Goal: Information Seeking & Learning: Learn about a topic

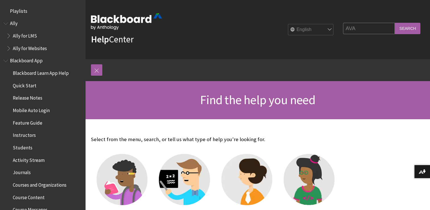
click at [406, 31] on input "Search" at bounding box center [407, 28] width 26 height 11
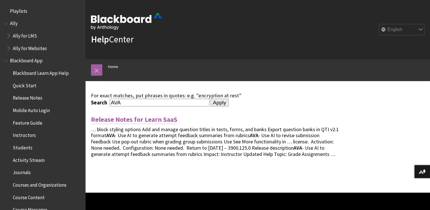
click at [166, 116] on link "Release Notes for Learn SaaS" at bounding box center [134, 119] width 86 height 9
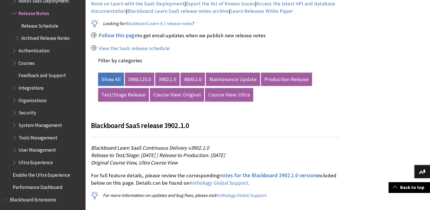
scroll to position [261, 0]
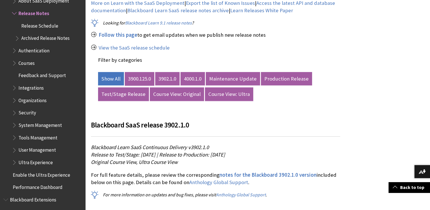
click at [145, 78] on link "3900.125.0" at bounding box center [140, 79] width 30 height 14
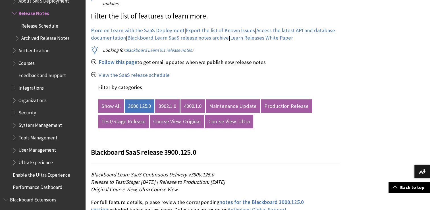
scroll to position [234, 0]
click at [115, 102] on link "Show All" at bounding box center [111, 106] width 26 height 14
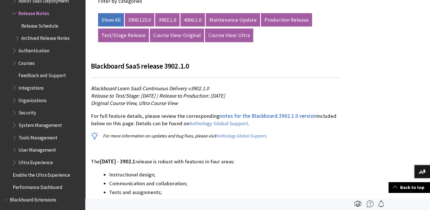
scroll to position [319, 0]
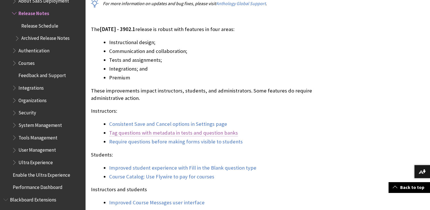
click at [208, 133] on link "Tag questions with metadata in tests and question banks" at bounding box center [173, 132] width 129 height 7
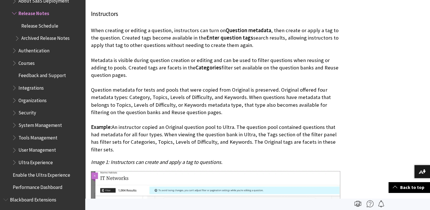
scroll to position [3243, 0]
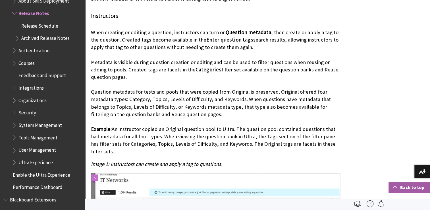
click at [399, 188] on link "Back to top" at bounding box center [408, 187] width 41 height 11
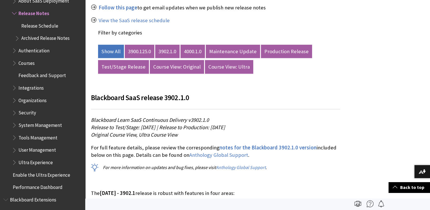
scroll to position [284, 0]
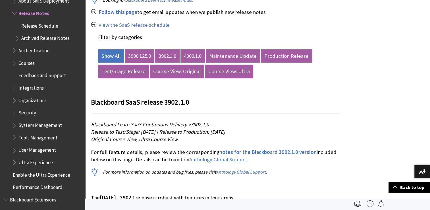
click at [147, 55] on link "3900.125.0" at bounding box center [140, 56] width 30 height 14
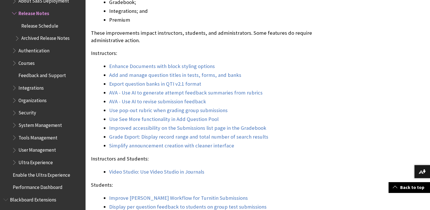
scroll to position [518, 0]
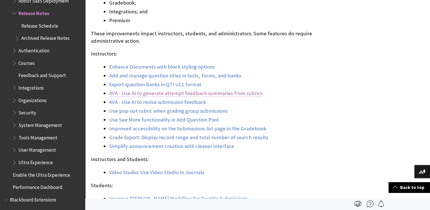
click at [164, 93] on link "AVA - Use AI to generate attempt feedback summaries from rubrics" at bounding box center [185, 93] width 153 height 7
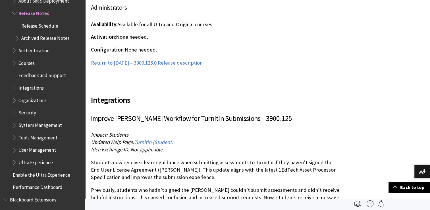
scroll to position [5310, 0]
click at [399, 187] on link "Back to top" at bounding box center [408, 187] width 41 height 11
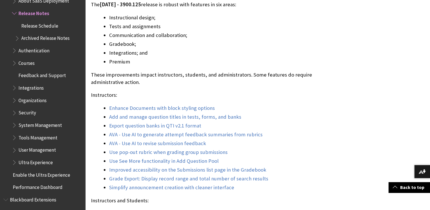
scroll to position [477, 0]
click at [193, 108] on link "Enhance Documents with block styling options" at bounding box center [162, 107] width 106 height 7
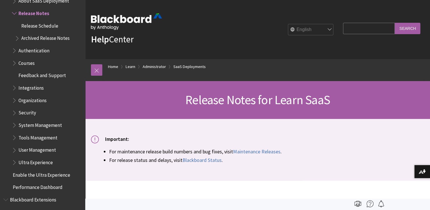
click at [353, 25] on input "Search Query" at bounding box center [369, 28] width 52 height 11
type input "suggest document layout"
click at [394, 23] on input "Search" at bounding box center [407, 28] width 26 height 11
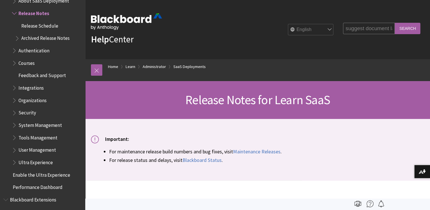
click at [415, 27] on input "Search" at bounding box center [407, 28] width 26 height 11
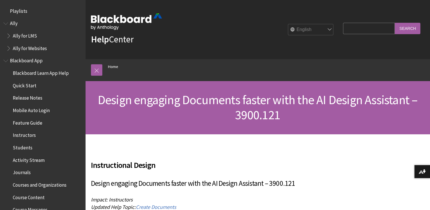
click at [358, 32] on input "Search Query" at bounding box center [369, 28] width 52 height 11
type input "ally ai"
click at [394, 23] on input "Search" at bounding box center [407, 28] width 26 height 11
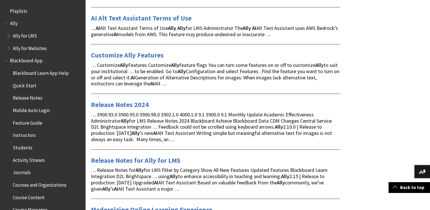
scroll to position [143, 0]
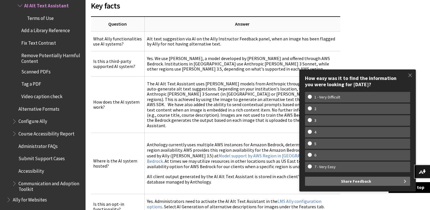
scroll to position [435, 0]
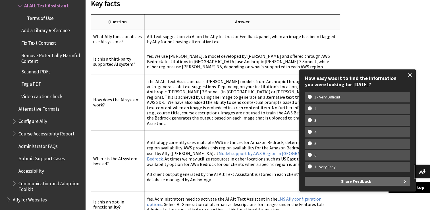
click at [404, 74] on span at bounding box center [410, 75] width 12 height 12
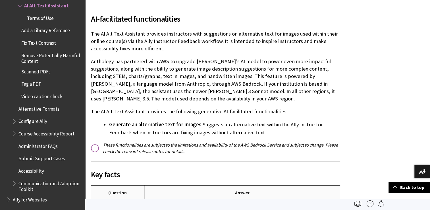
scroll to position [263, 0]
